Goal: Task Accomplishment & Management: Use online tool/utility

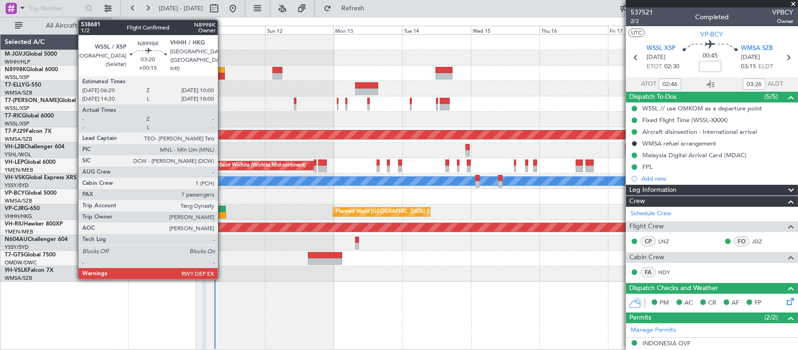
click at [223, 75] on div at bounding box center [219, 76] width 11 height 7
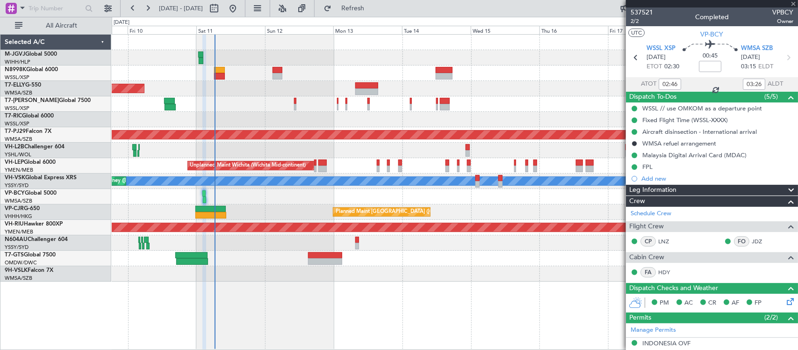
type input "+00:15"
type input "7"
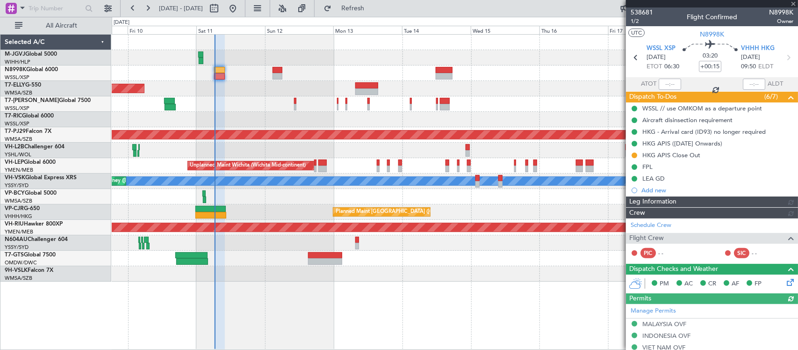
type input "[PERSON_NAME] (HHAFI)"
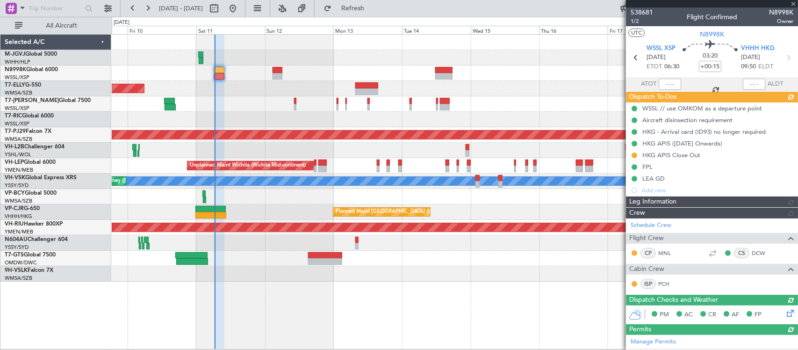
type input "[PERSON_NAME] (HHAFI)"
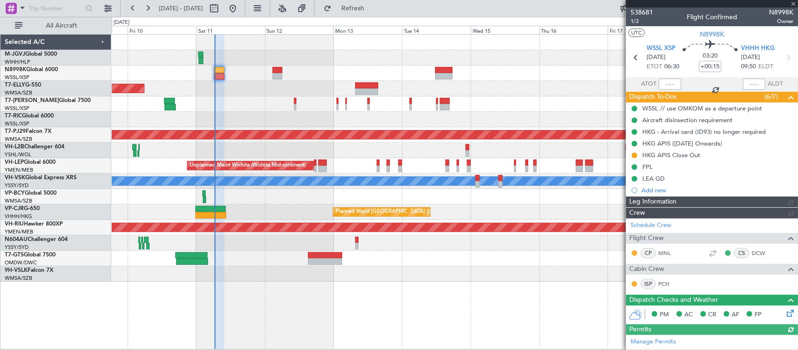
type input "[PERSON_NAME] (HHAFI)"
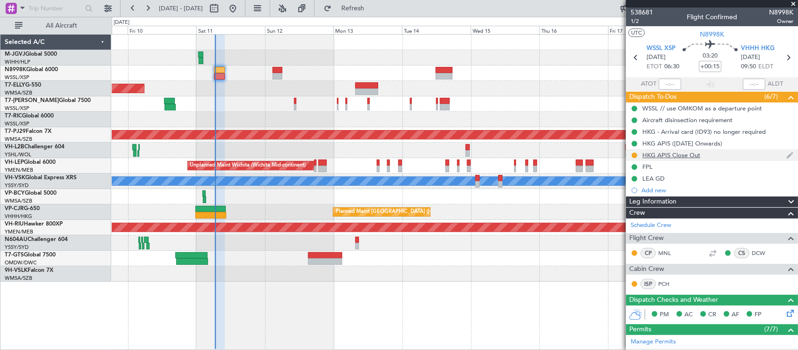
scroll to position [361, 0]
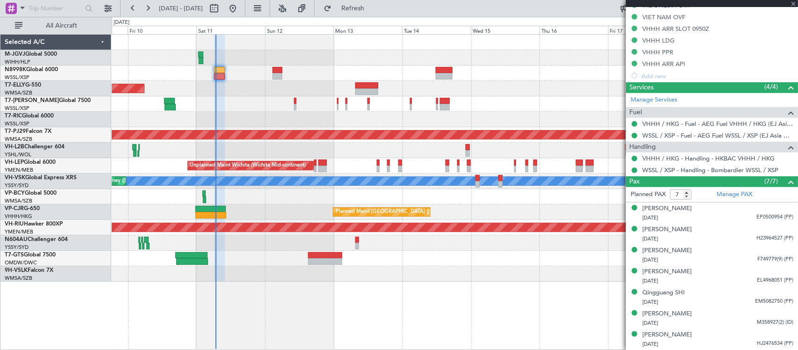
type input "[PERSON_NAME] (HHAFI)"
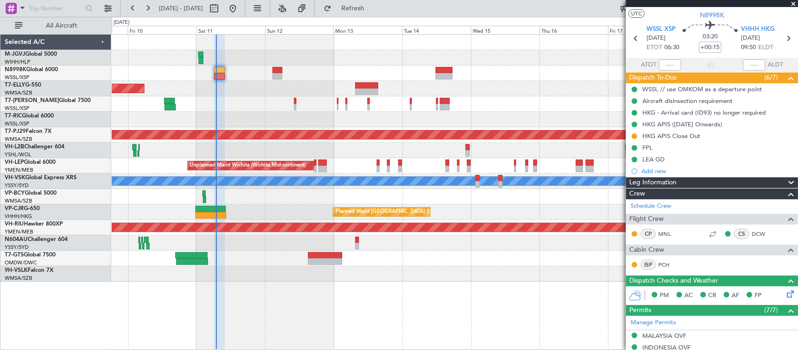
scroll to position [0, 0]
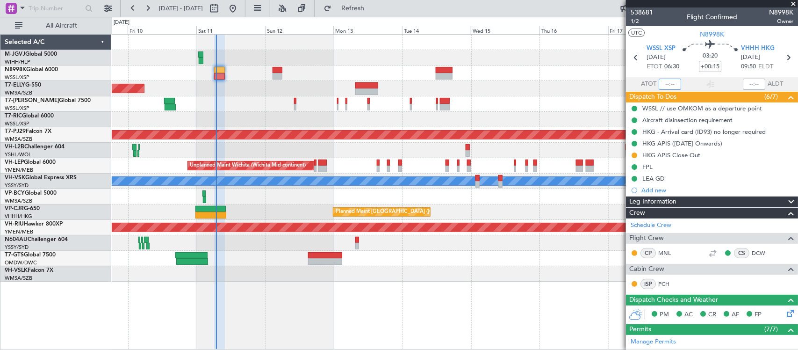
click at [667, 83] on input "text" at bounding box center [670, 84] width 22 height 11
click at [632, 157] on button at bounding box center [635, 155] width 6 height 6
click at [633, 193] on span "Completed" at bounding box center [638, 196] width 31 height 9
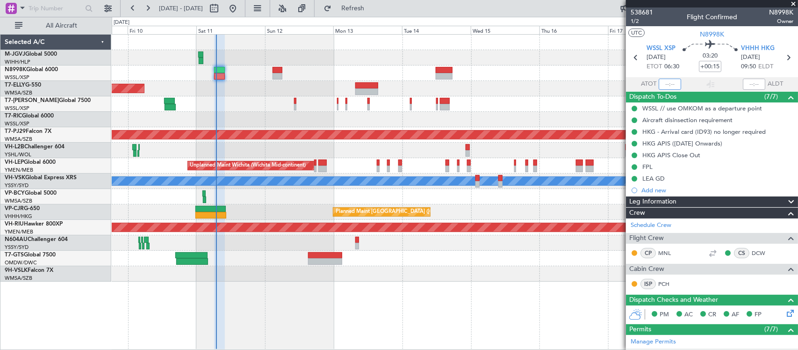
click at [667, 84] on input "text" at bounding box center [670, 84] width 22 height 11
type input "06:53"
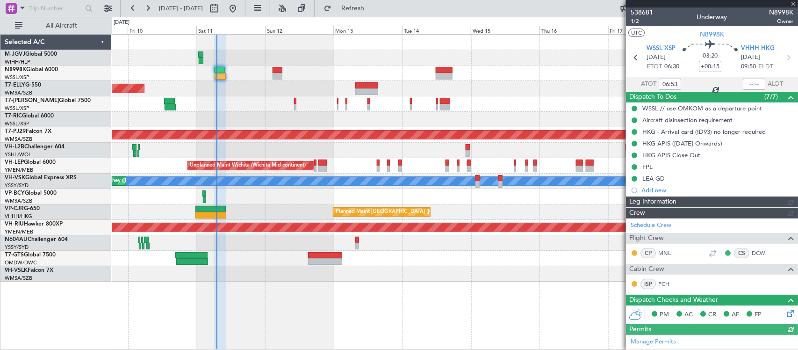
type input "[PERSON_NAME] (HHAFI)"
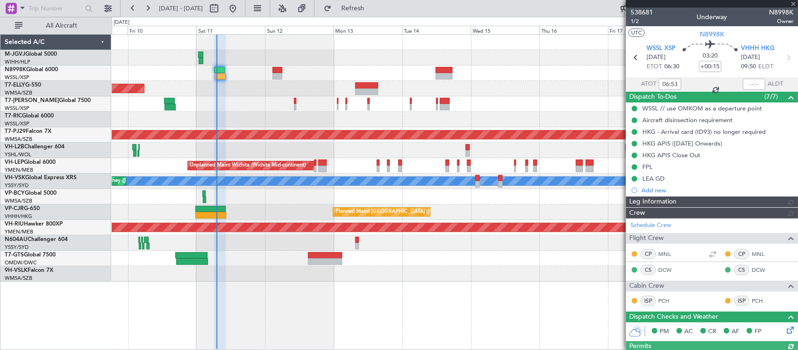
type input "[PERSON_NAME] (HHAFI)"
